Goal: Book appointment/travel/reservation

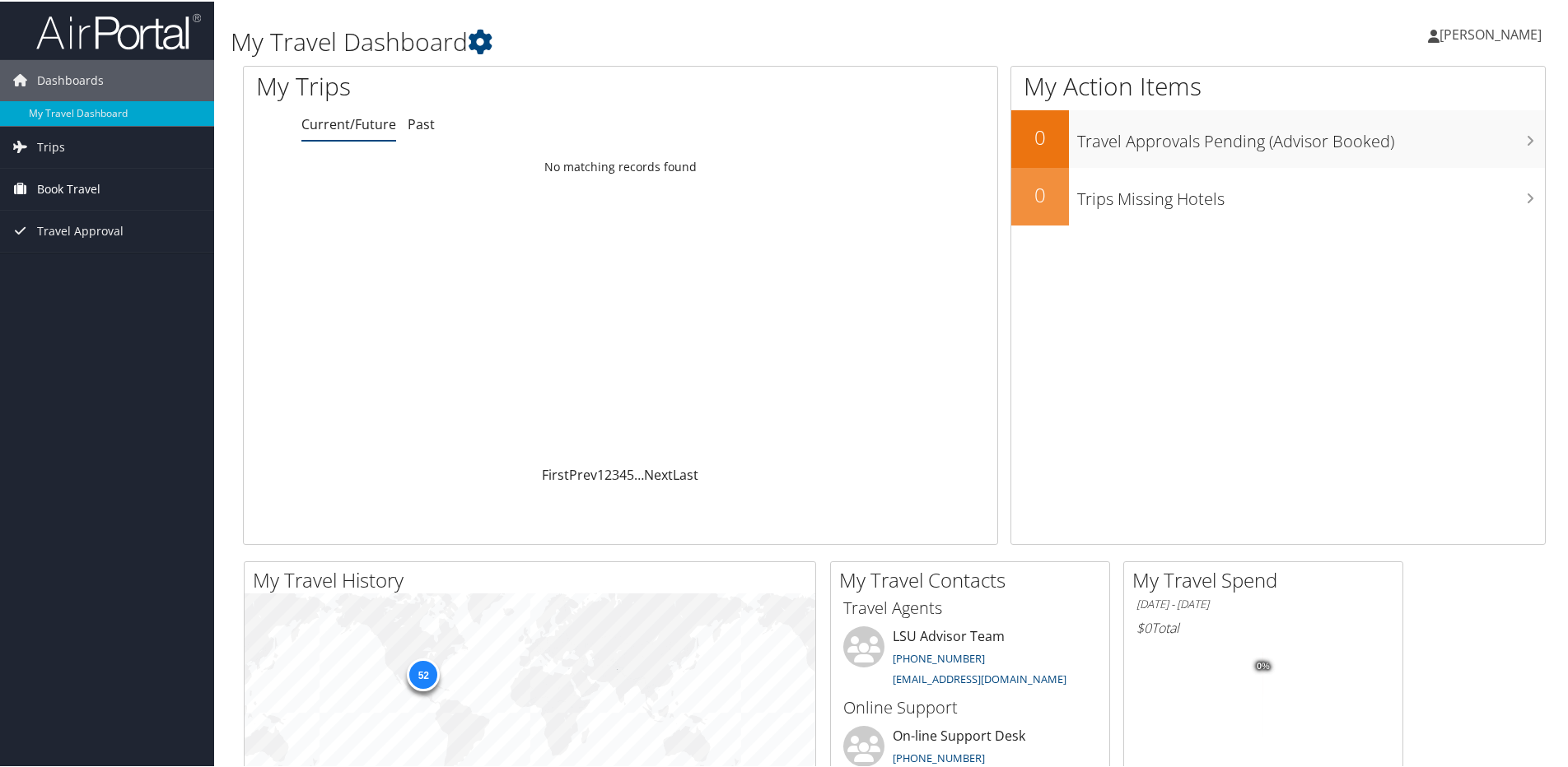
click at [71, 187] on span "Book Travel" at bounding box center [68, 188] width 64 height 42
click at [71, 241] on link "Book/Manage Online Trips" at bounding box center [107, 245] width 214 height 25
click at [109, 178] on link "Book Travel" at bounding box center [107, 188] width 214 height 42
click at [92, 243] on link "Book/Manage Online Trips" at bounding box center [107, 245] width 214 height 25
click at [92, 189] on span "Book Travel" at bounding box center [68, 188] width 64 height 42
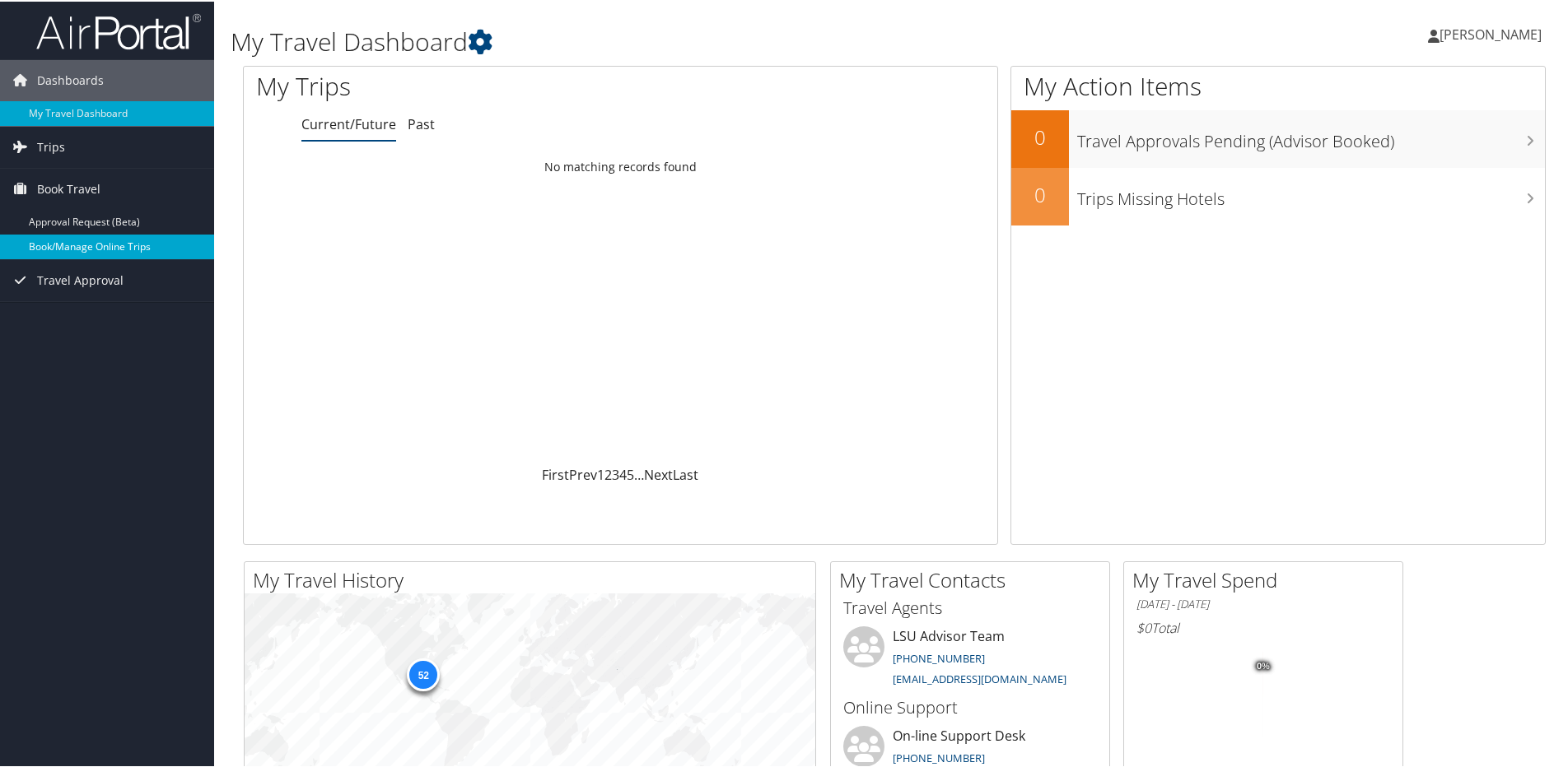
click at [84, 242] on link "Book/Manage Online Trips" at bounding box center [107, 245] width 214 height 25
